Goal: Task Accomplishment & Management: Complete application form

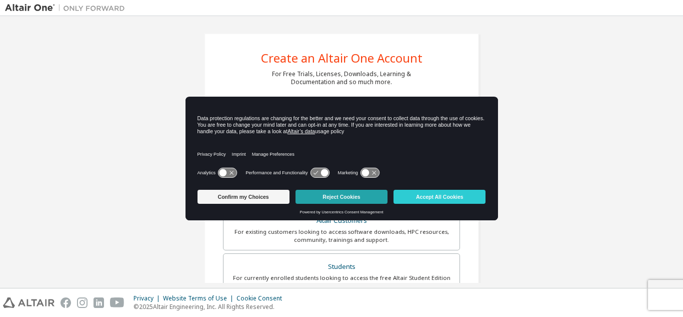
click at [346, 195] on button "Reject Cookies" at bounding box center [342, 197] width 92 height 14
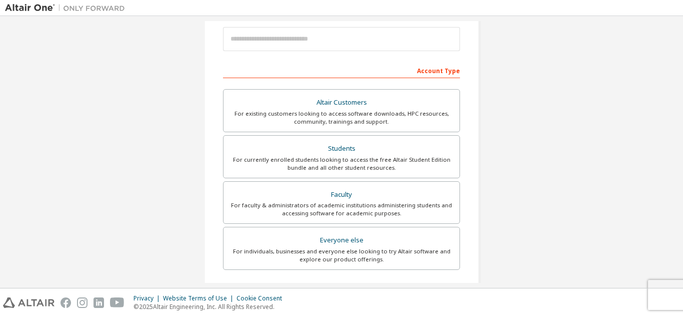
scroll to position [119, 0]
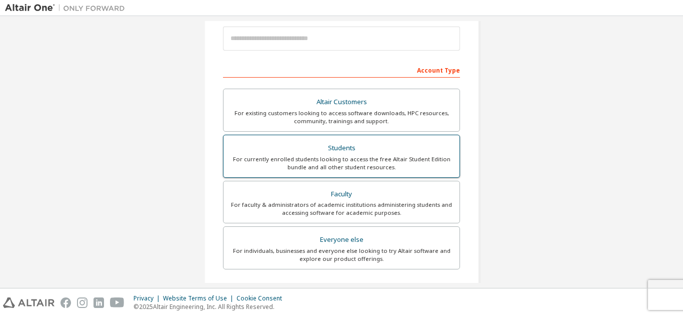
click at [387, 156] on div "For currently enrolled students looking to access the free Altair Student Editi…" at bounding box center [342, 163] width 224 height 16
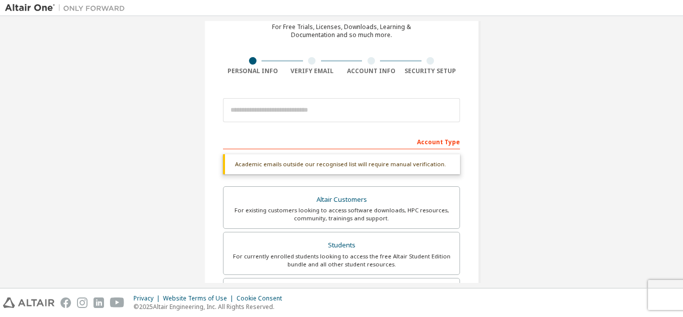
scroll to position [36, 0]
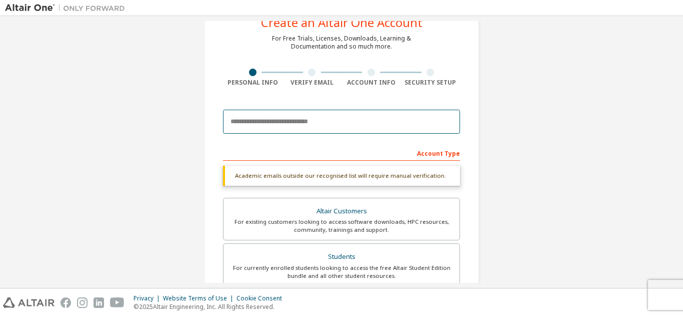
click at [318, 125] on input "email" at bounding box center [341, 122] width 237 height 24
type input "**********"
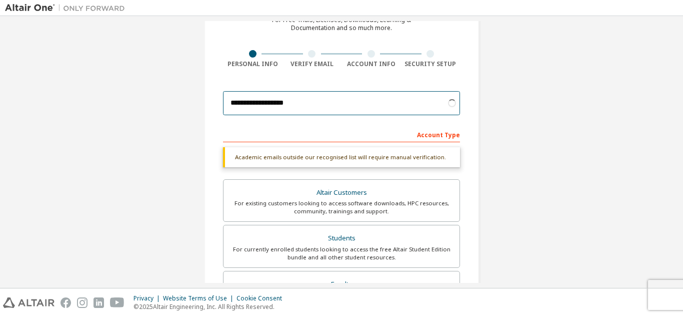
scroll to position [55, 0]
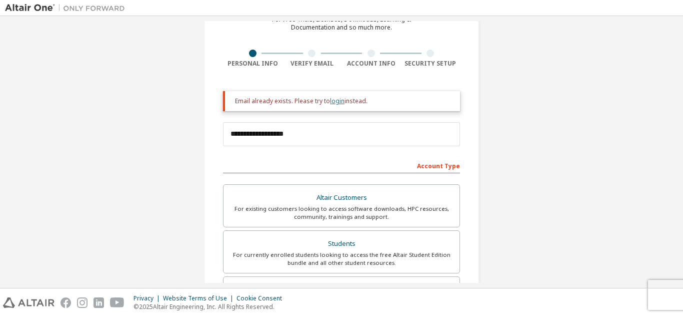
click at [337, 100] on link "login" at bounding box center [337, 101] width 15 height 9
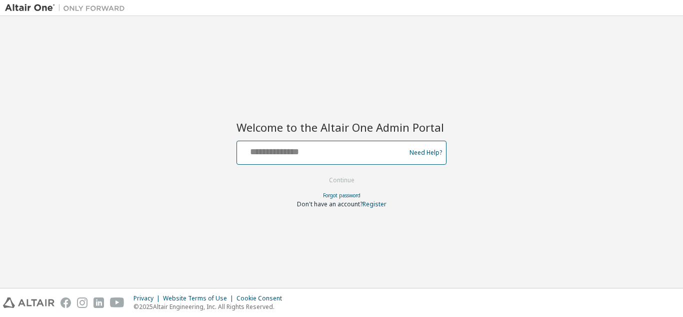
click at [302, 144] on input "text" at bounding box center [323, 150] width 164 height 15
type input "**********"
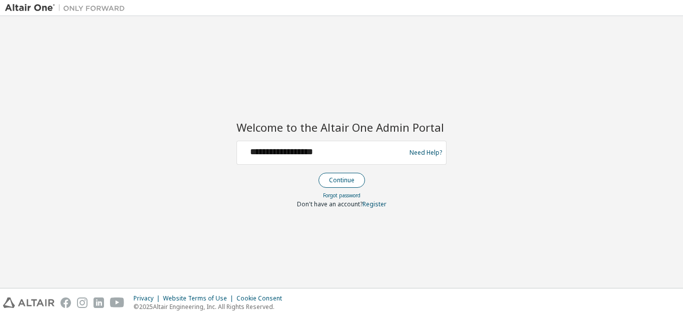
click at [339, 178] on button "Continue" at bounding box center [342, 180] width 47 height 15
